Goal: Task Accomplishment & Management: Use online tool/utility

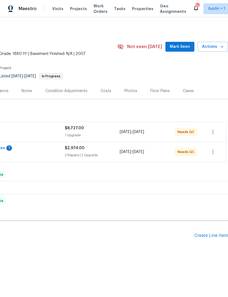
scroll to position [0, 81]
click at [133, 91] on div "Photos" at bounding box center [130, 90] width 13 height 5
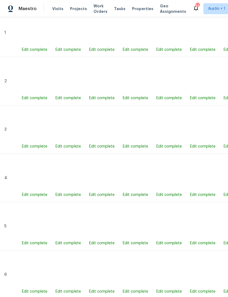
scroll to position [416, 0]
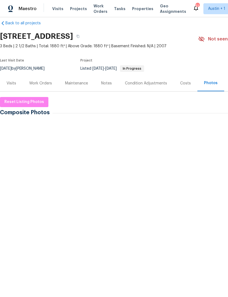
scroll to position [7, 0]
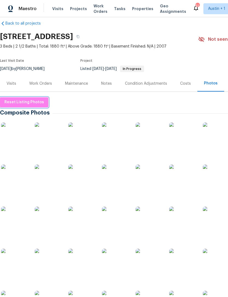
click at [12, 102] on span "Reset Listing Photos" at bounding box center [24, 102] width 40 height 7
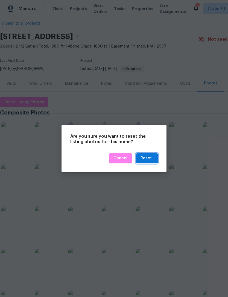
click at [153, 158] on button "Reset" at bounding box center [147, 158] width 22 height 10
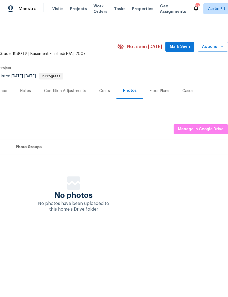
scroll to position [0, 81]
click at [210, 127] on span "Manage in Google Drive" at bounding box center [201, 129] width 46 height 7
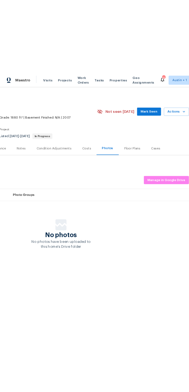
scroll to position [0, 81]
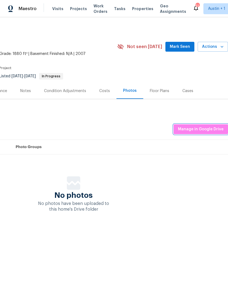
click at [207, 130] on span "Manage in Google Drive" at bounding box center [201, 129] width 46 height 7
